Goal: Navigation & Orientation: Find specific page/section

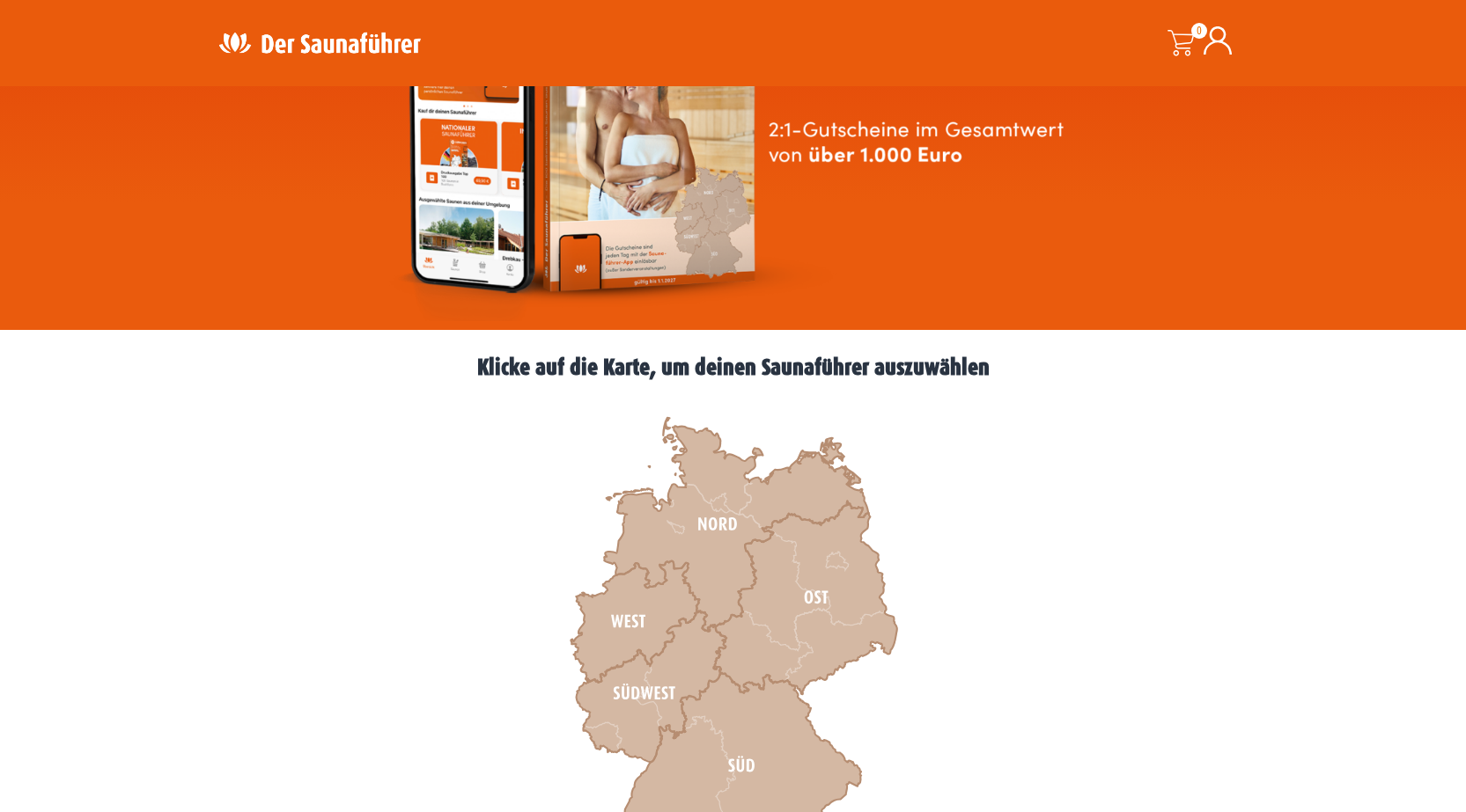
scroll to position [352, 0]
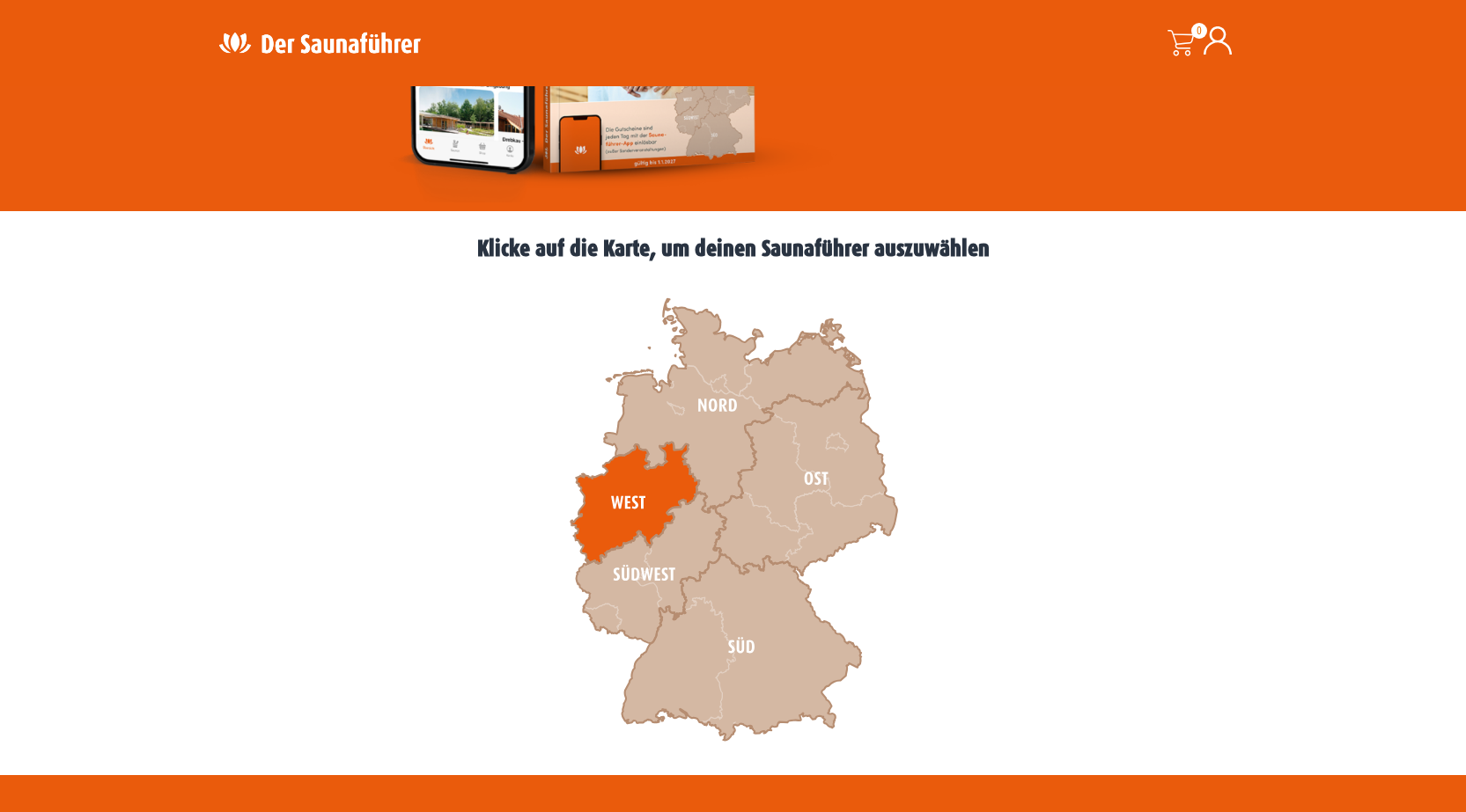
click at [612, 489] on icon at bounding box center [634, 503] width 128 height 121
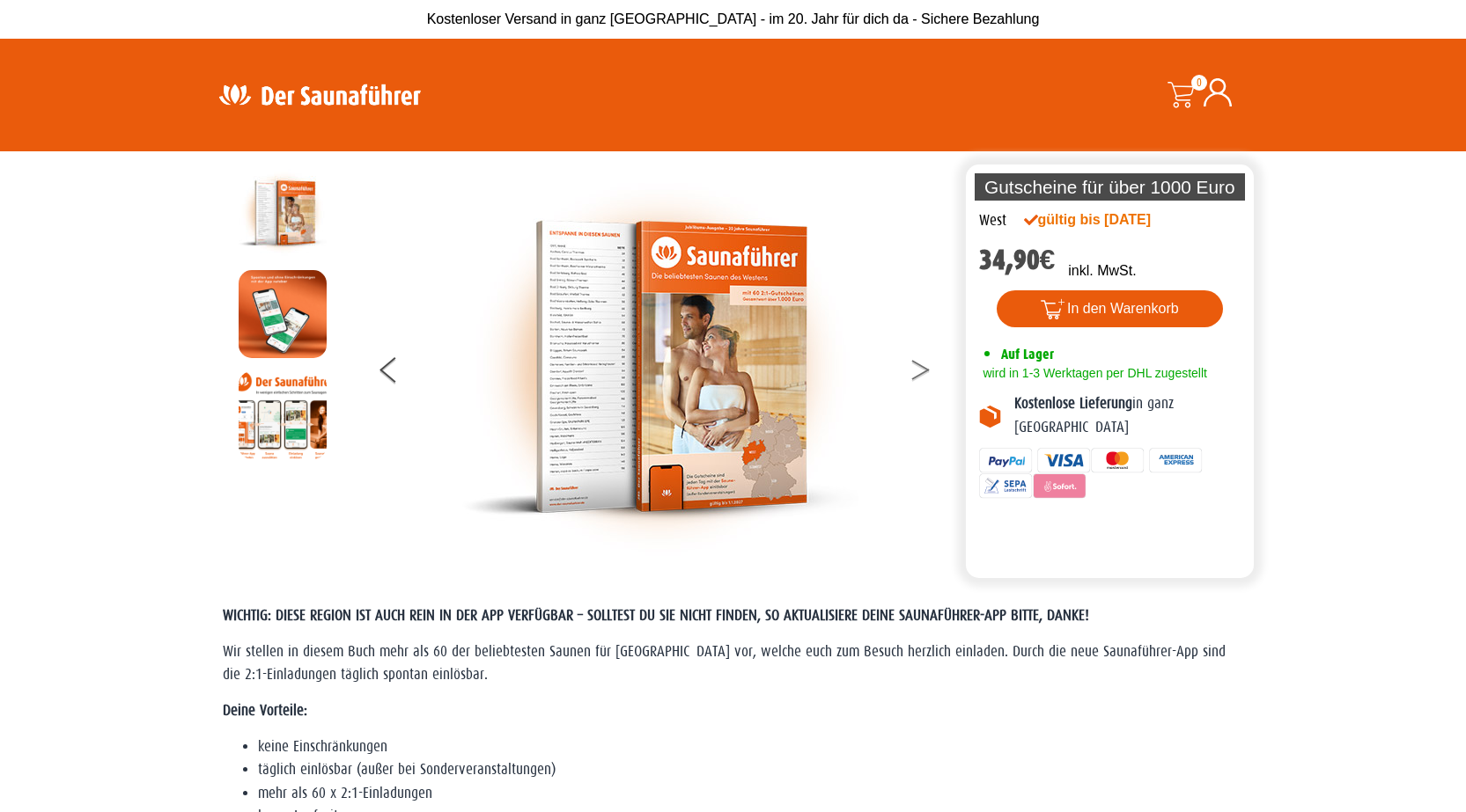
click at [920, 371] on button at bounding box center [931, 373] width 44 height 44
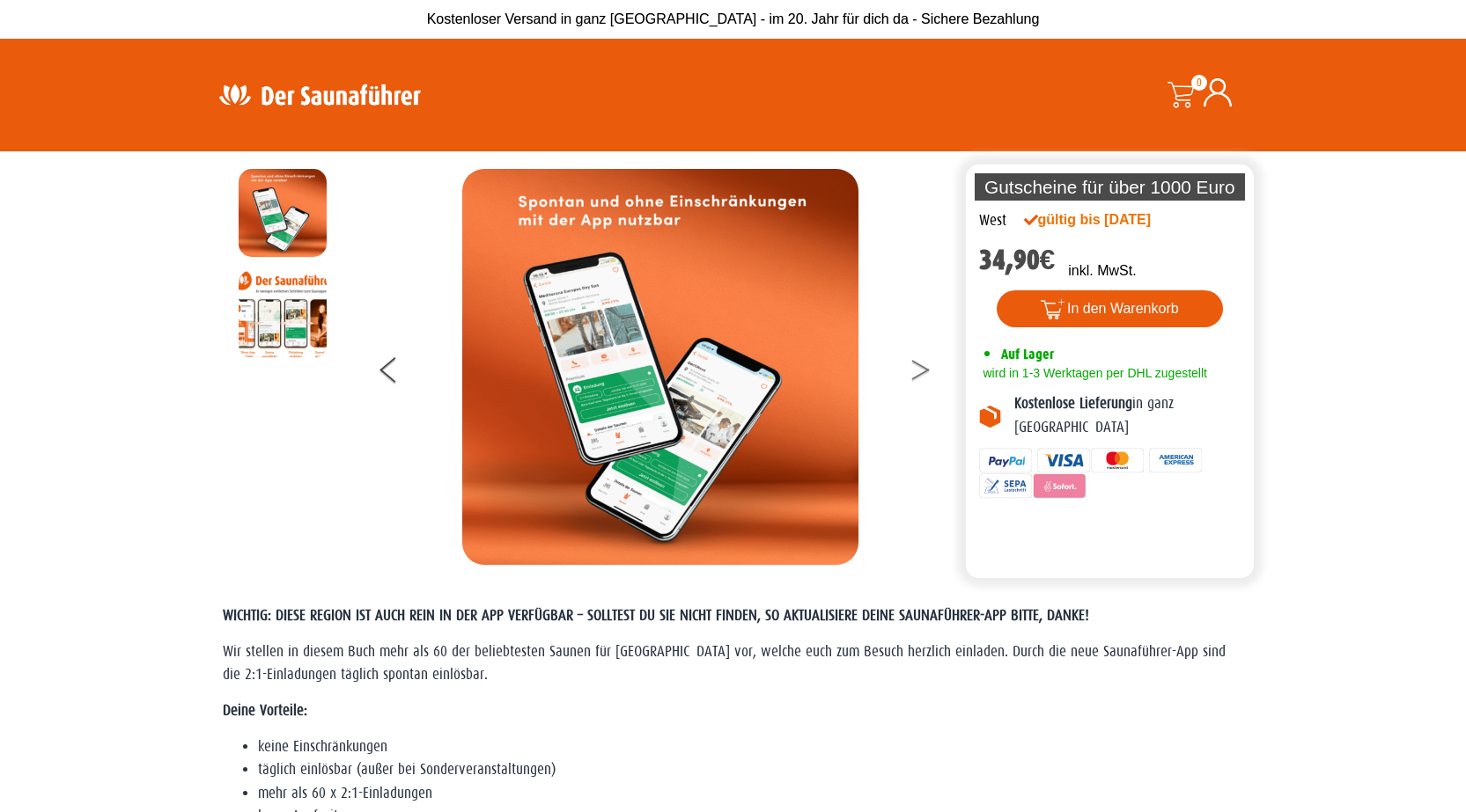
click at [920, 371] on button at bounding box center [931, 373] width 44 height 44
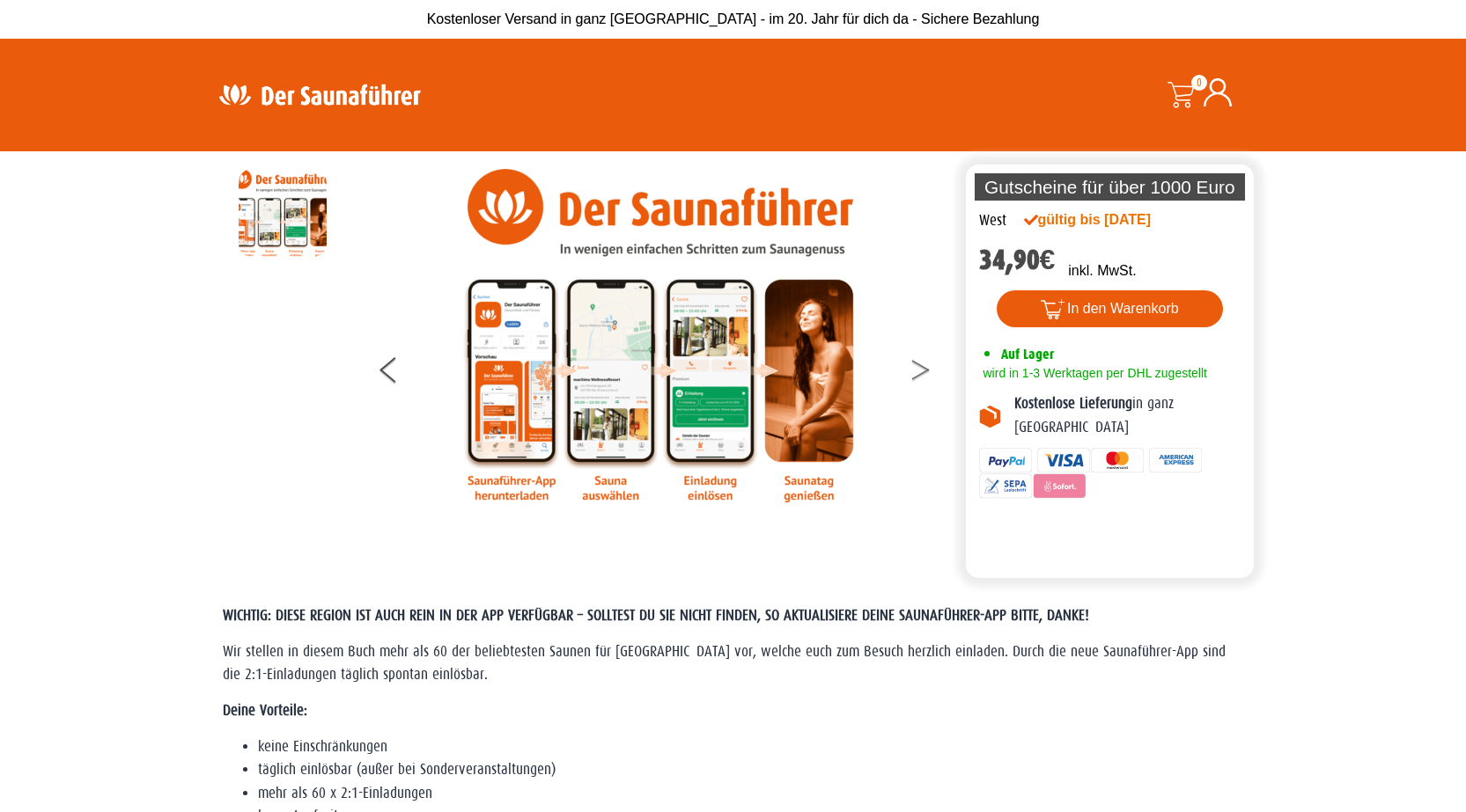
click at [920, 371] on button at bounding box center [931, 373] width 44 height 44
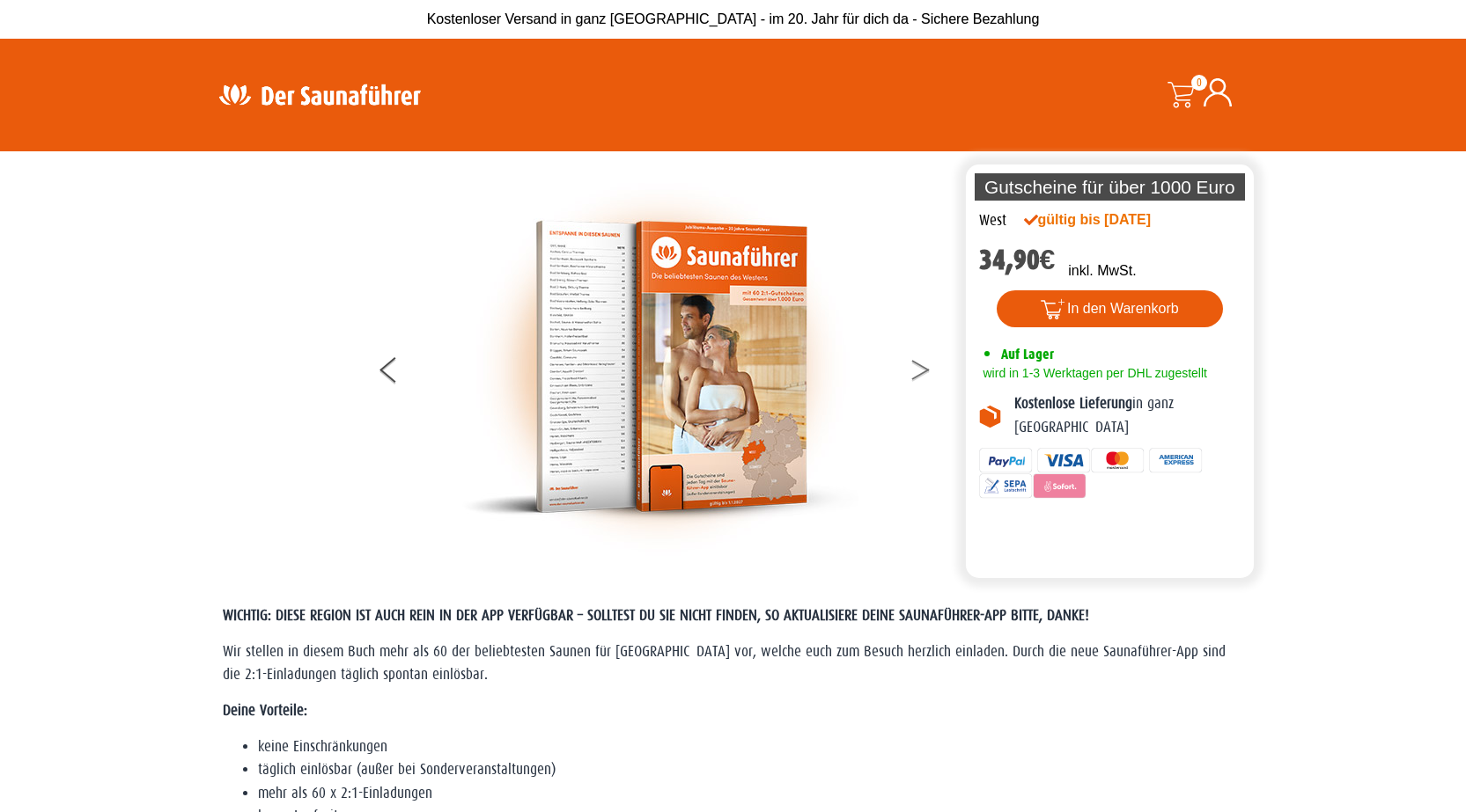
click at [920, 371] on button at bounding box center [931, 373] width 44 height 44
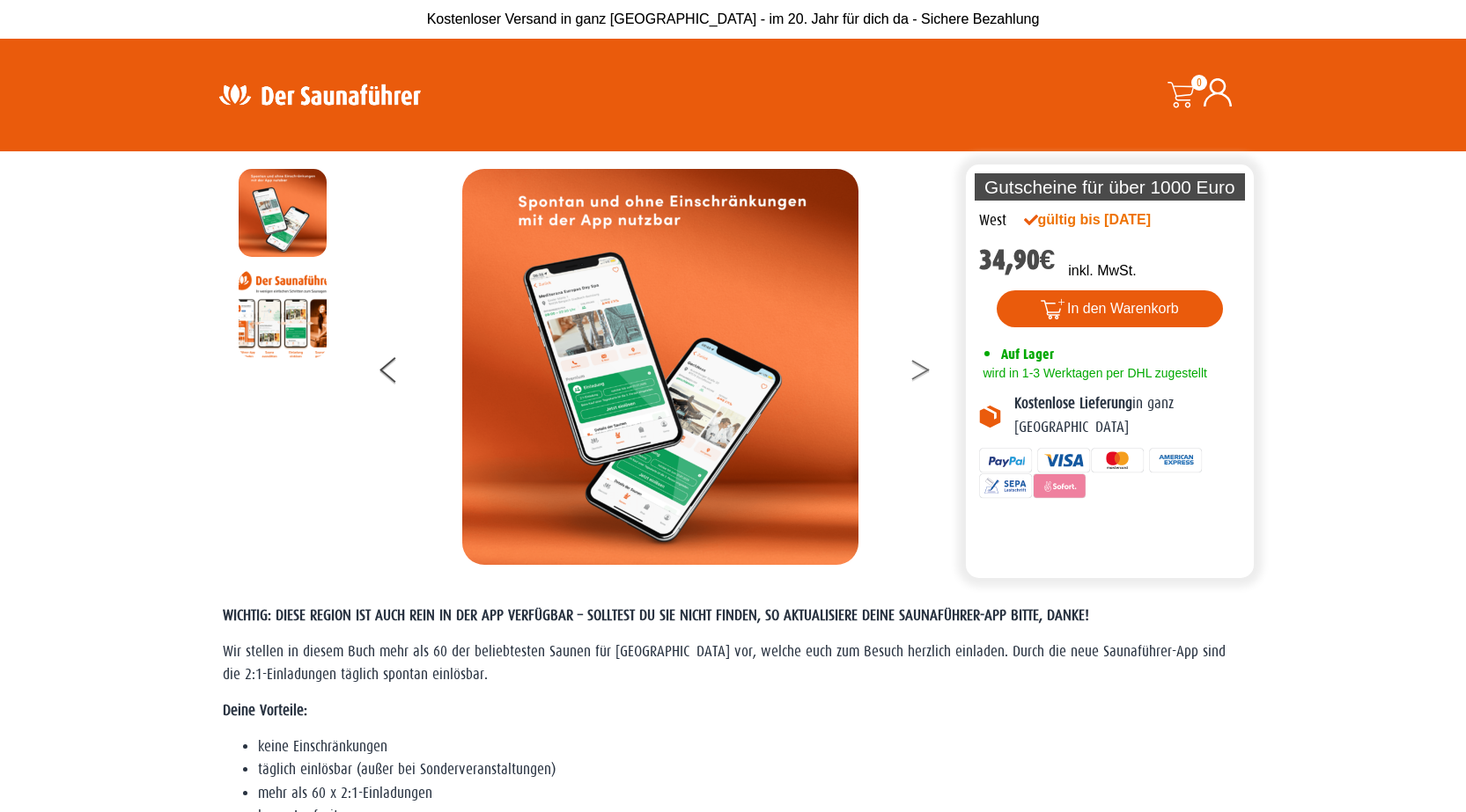
click at [920, 371] on button at bounding box center [931, 373] width 44 height 44
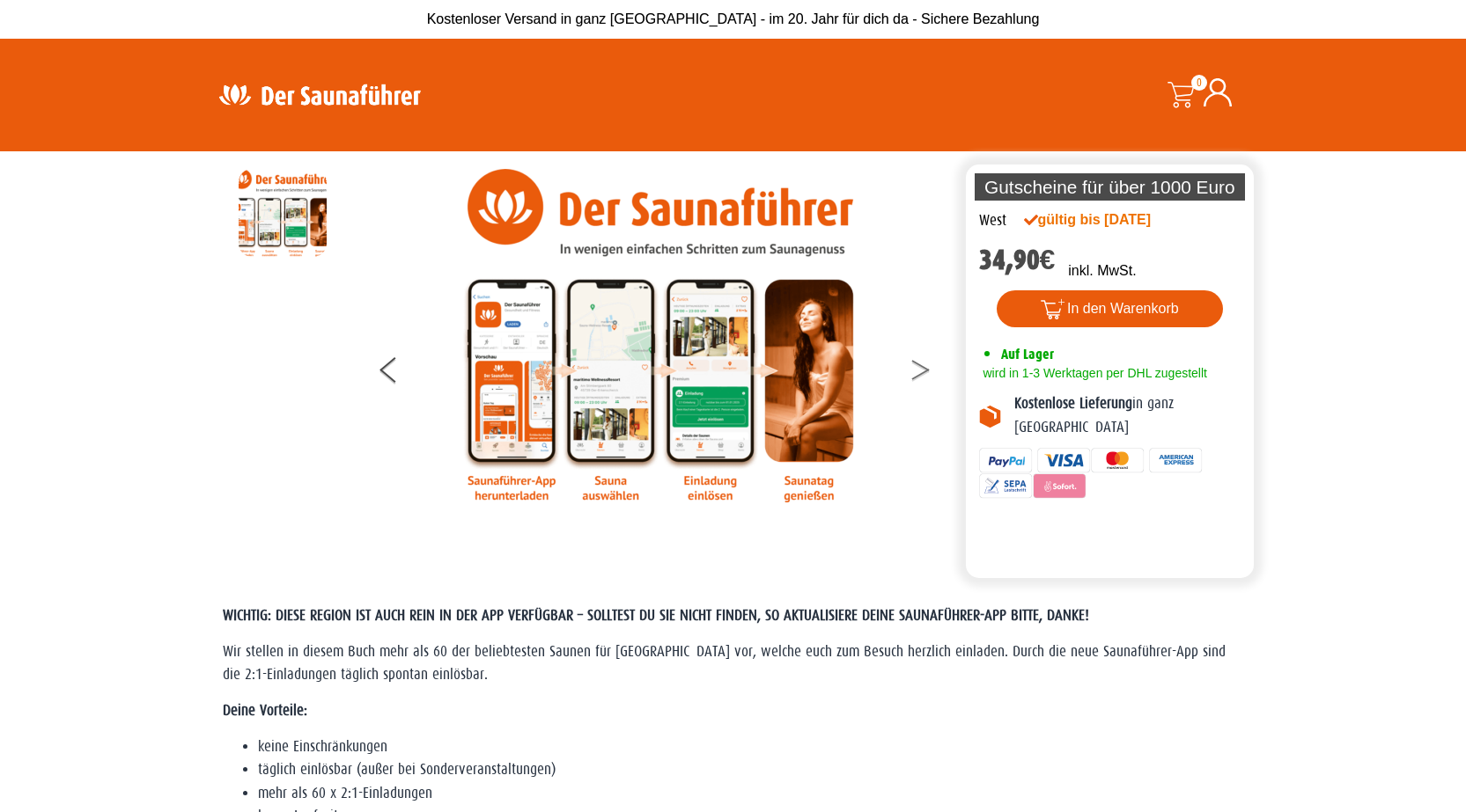
click at [920, 371] on button at bounding box center [931, 373] width 44 height 44
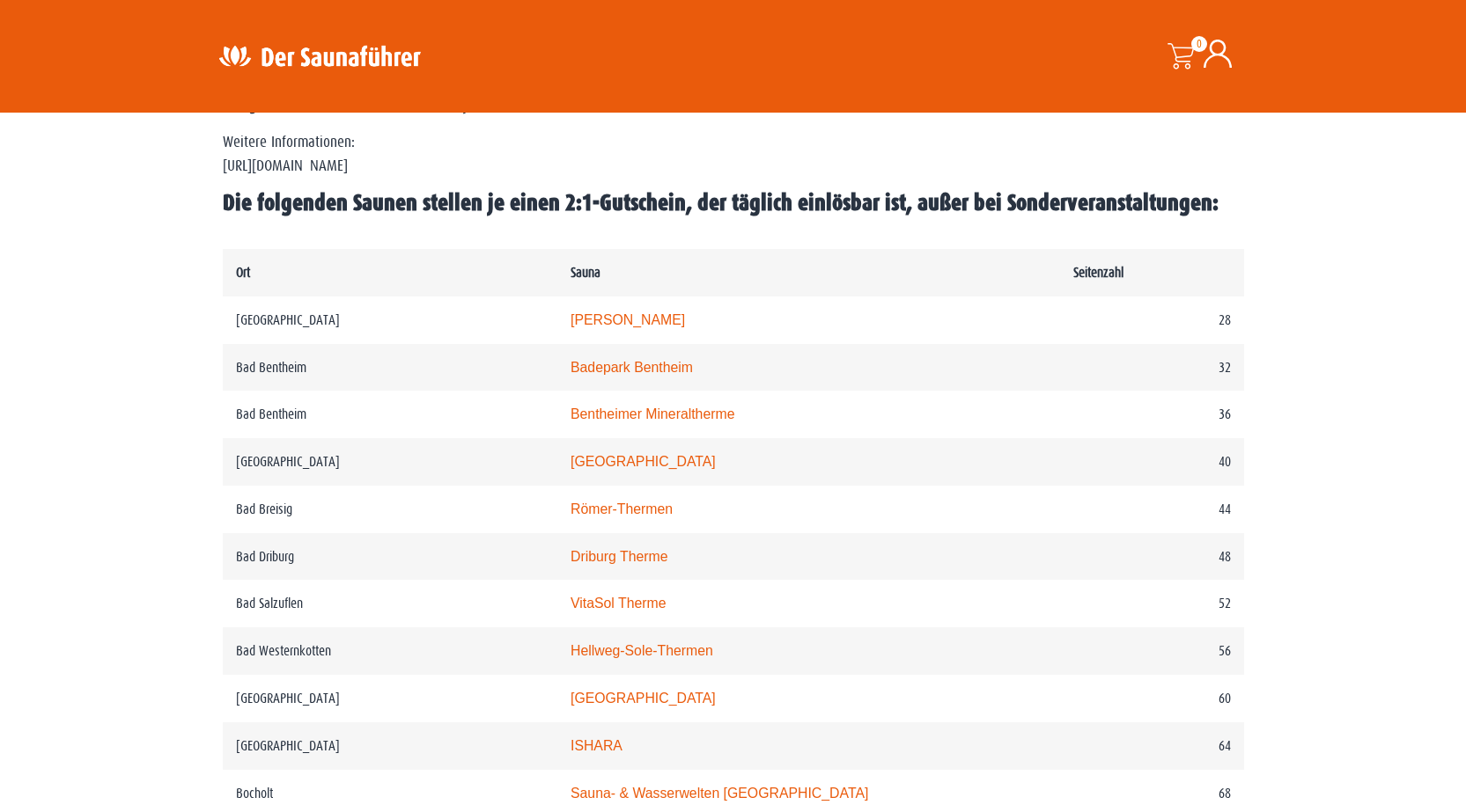
scroll to position [264, 0]
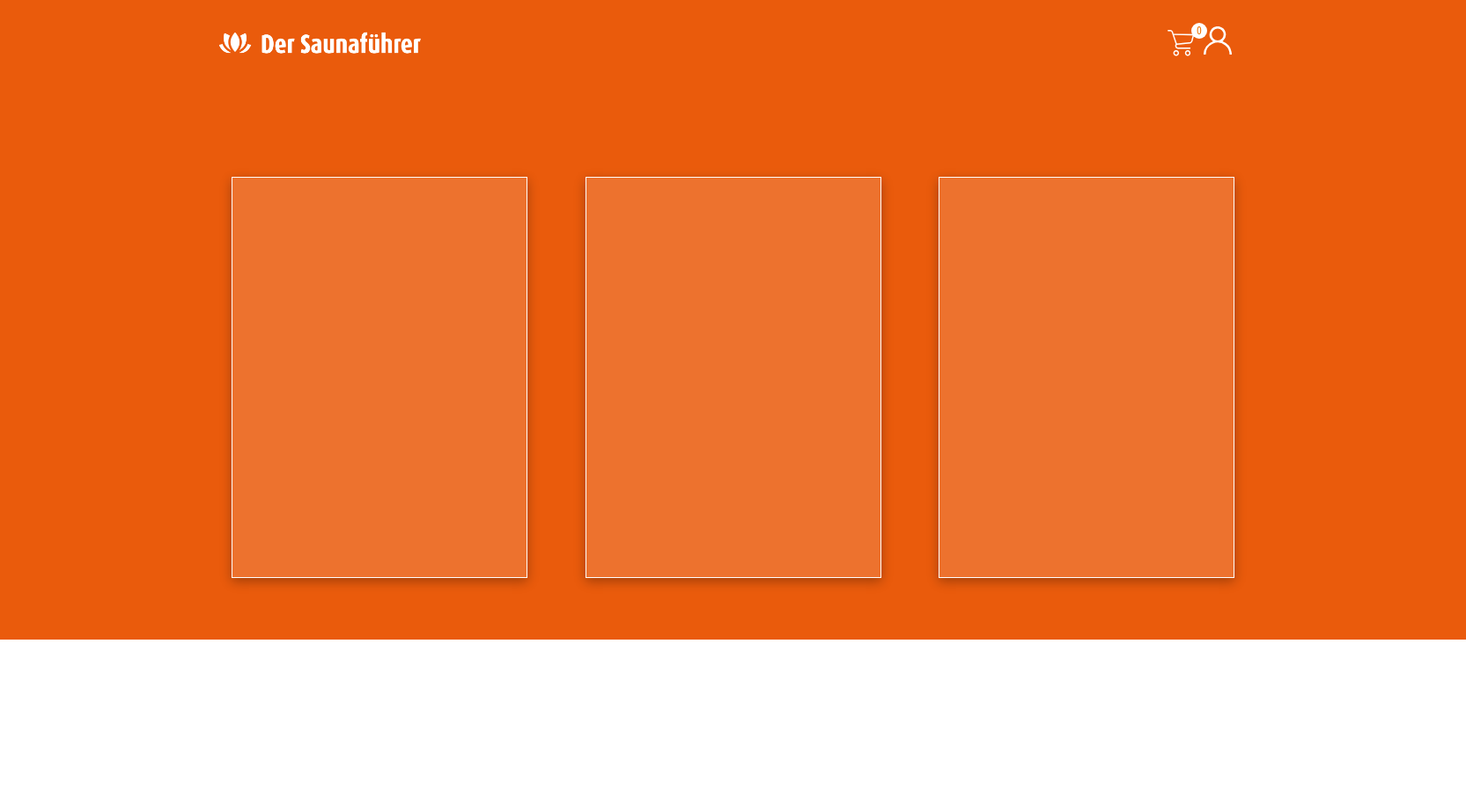
scroll to position [1496, 0]
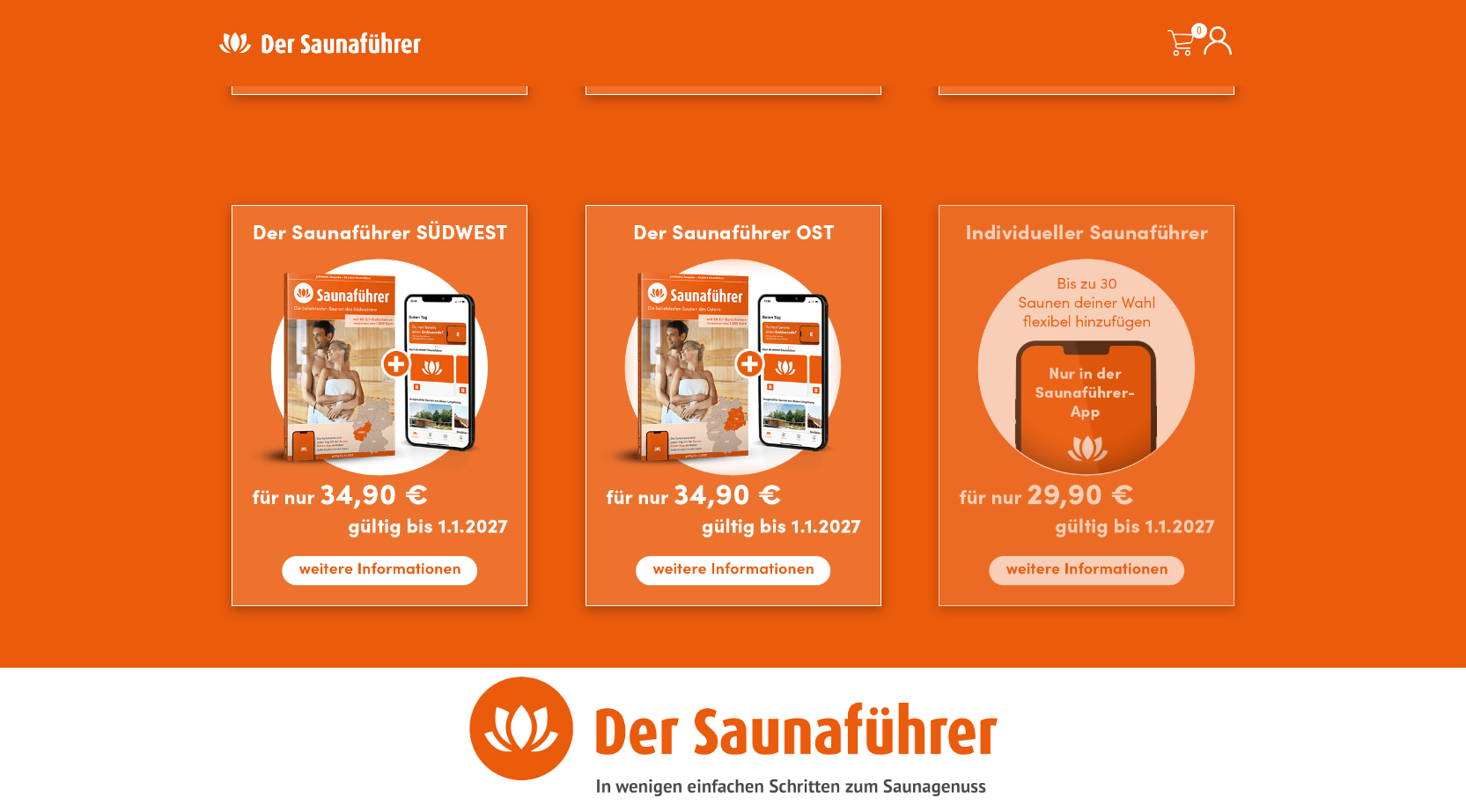
click at [1083, 375] on img at bounding box center [1086, 406] width 296 height 402
